Goal: Task Accomplishment & Management: Use online tool/utility

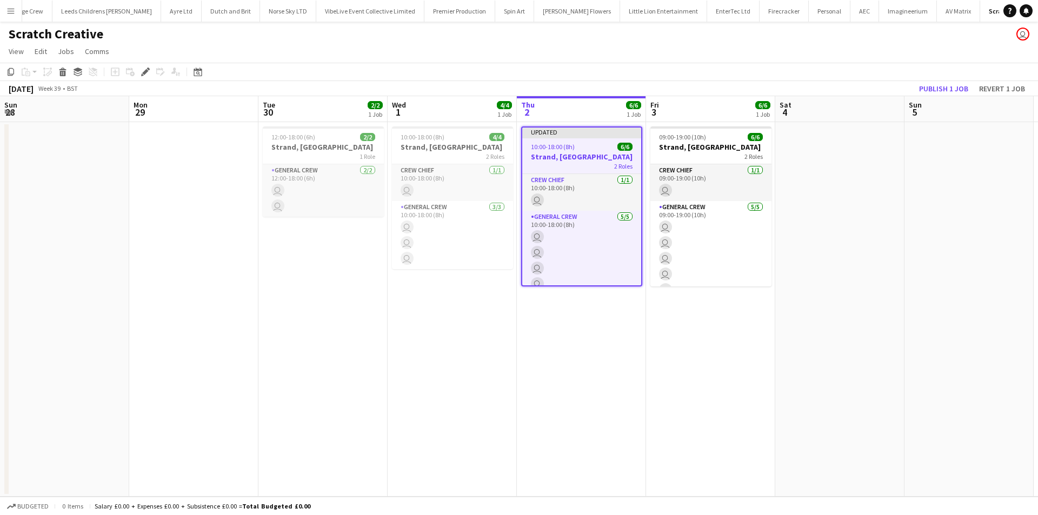
scroll to position [0, 372]
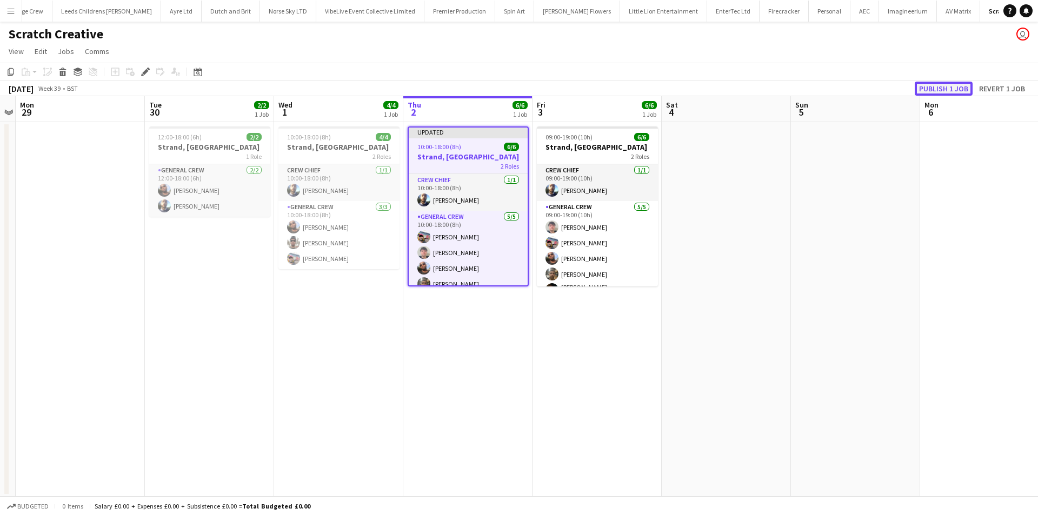
click at [941, 88] on button "Publish 1 job" at bounding box center [944, 89] width 58 height 14
click at [305, 26] on div "Scratch Creative user" at bounding box center [519, 32] width 1038 height 21
